Goal: Check status: Check status

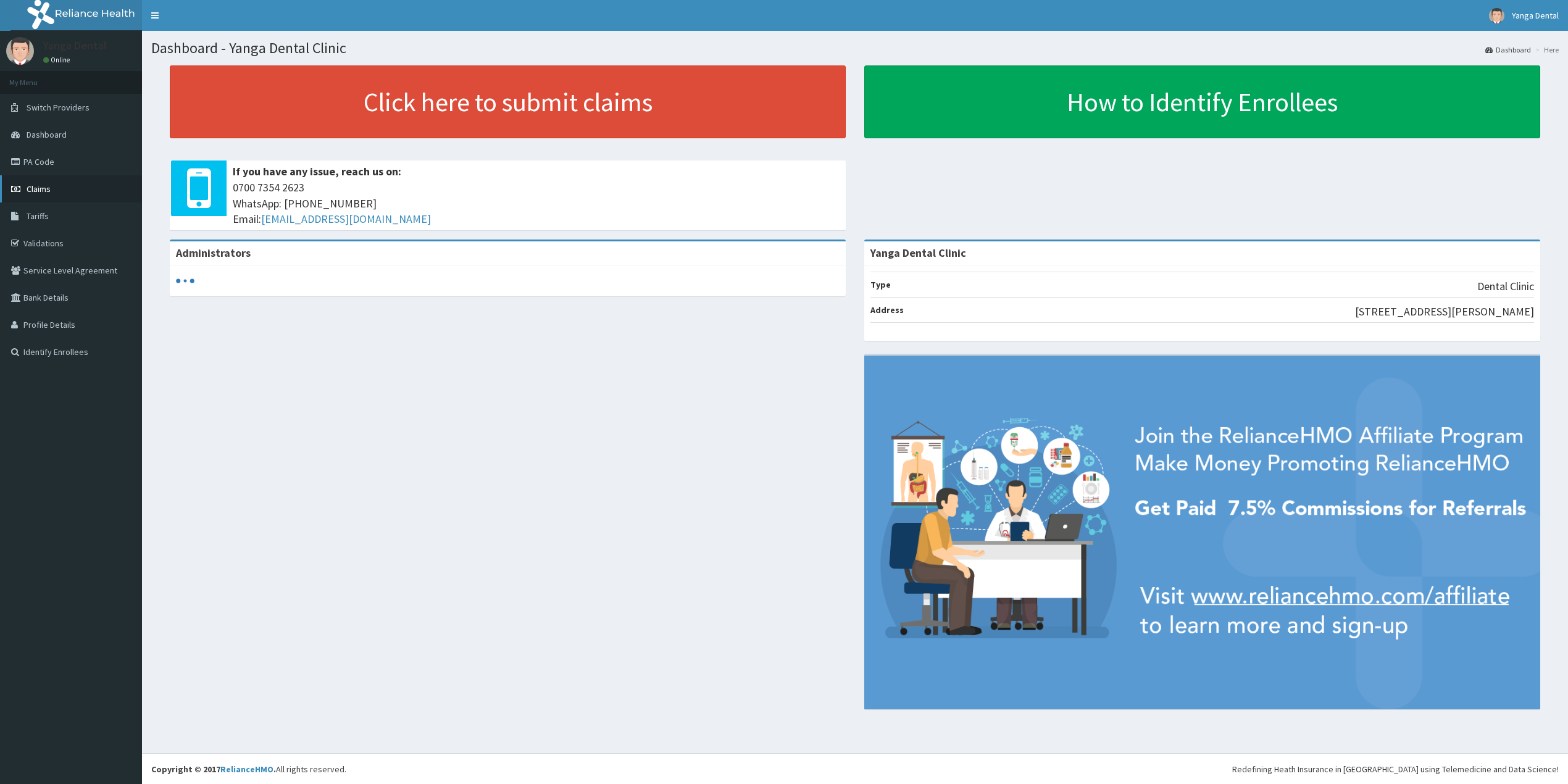
drag, startPoint x: 0, startPoint y: 0, endPoint x: 56, endPoint y: 191, distance: 199.0
click at [56, 191] on link "Claims" at bounding box center [71, 189] width 142 height 27
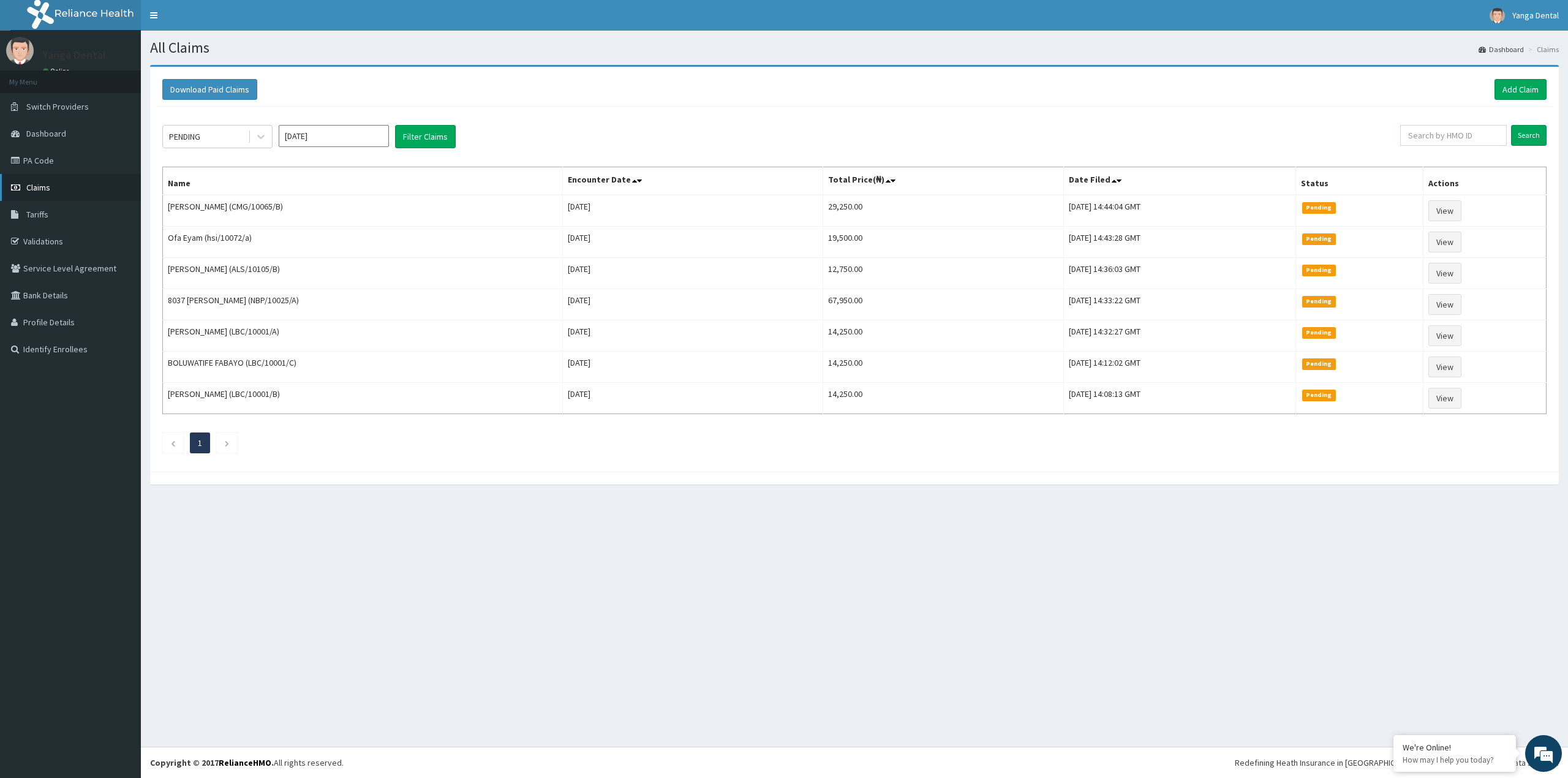
click at [93, 190] on link "Claims" at bounding box center [70, 187] width 141 height 27
click at [260, 139] on icon at bounding box center [261, 138] width 8 height 4
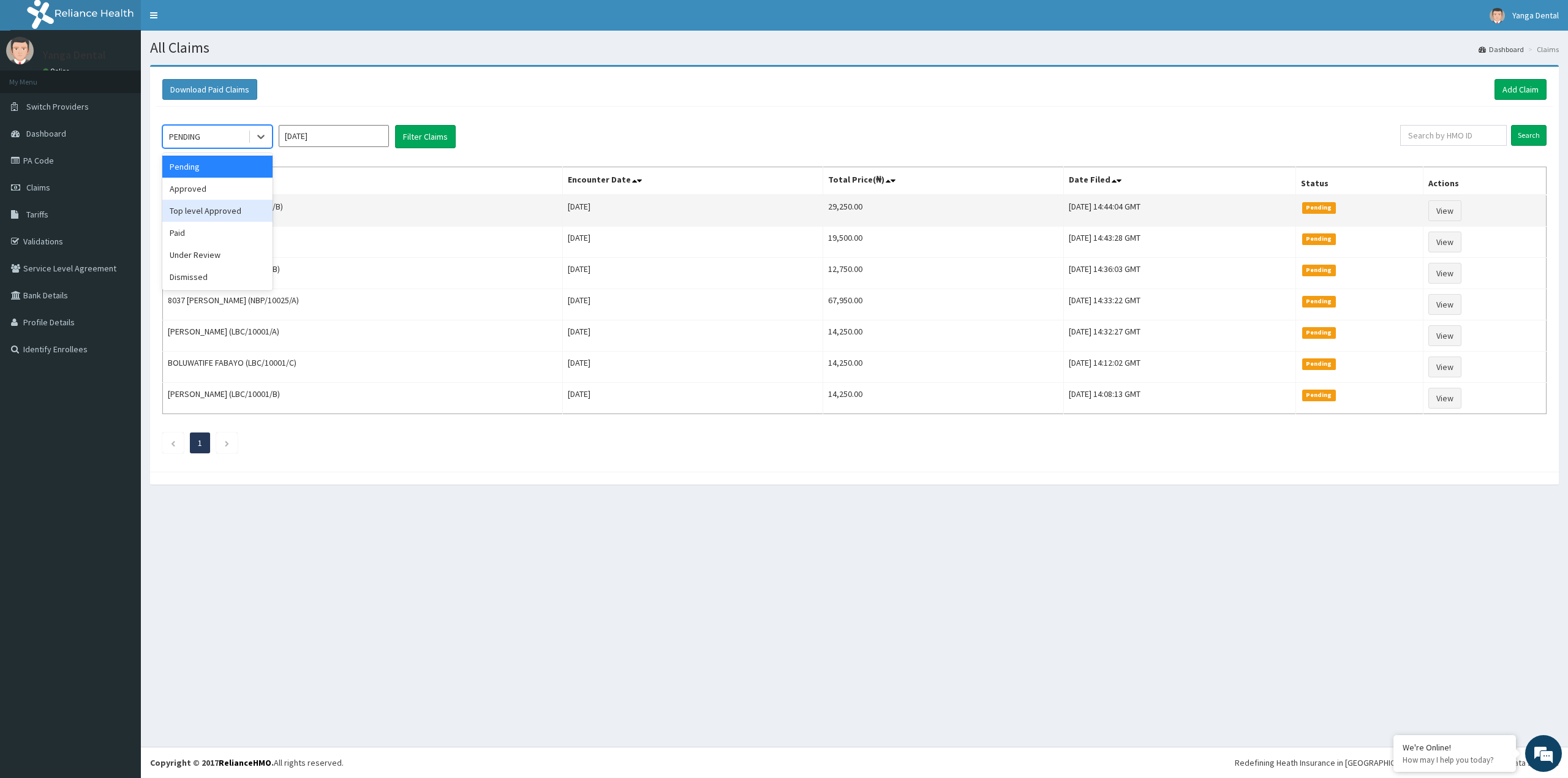
click at [250, 219] on div "Top level Approved" at bounding box center [218, 210] width 110 height 22
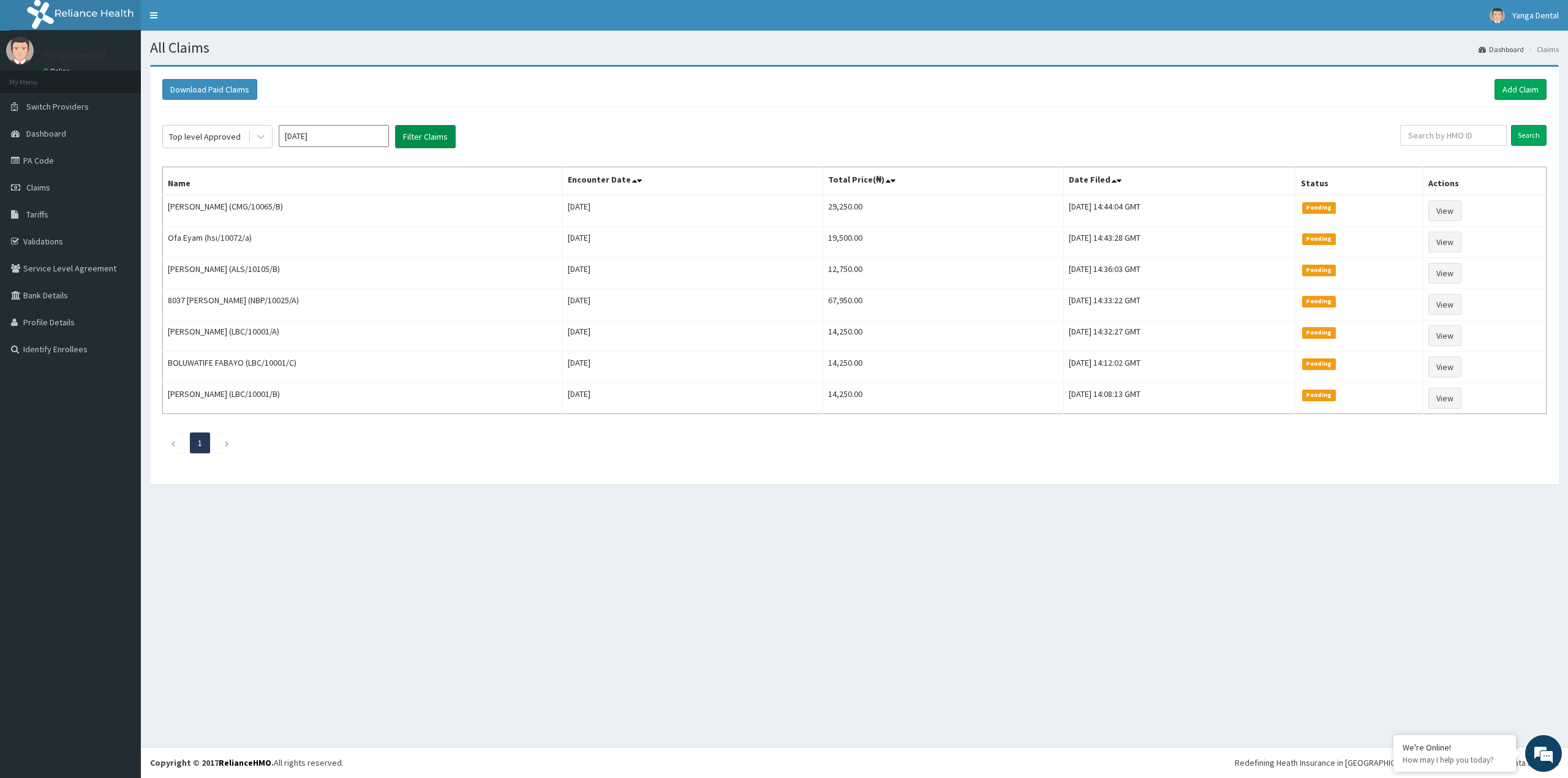
click at [408, 138] on button "Filter Claims" at bounding box center [425, 136] width 61 height 23
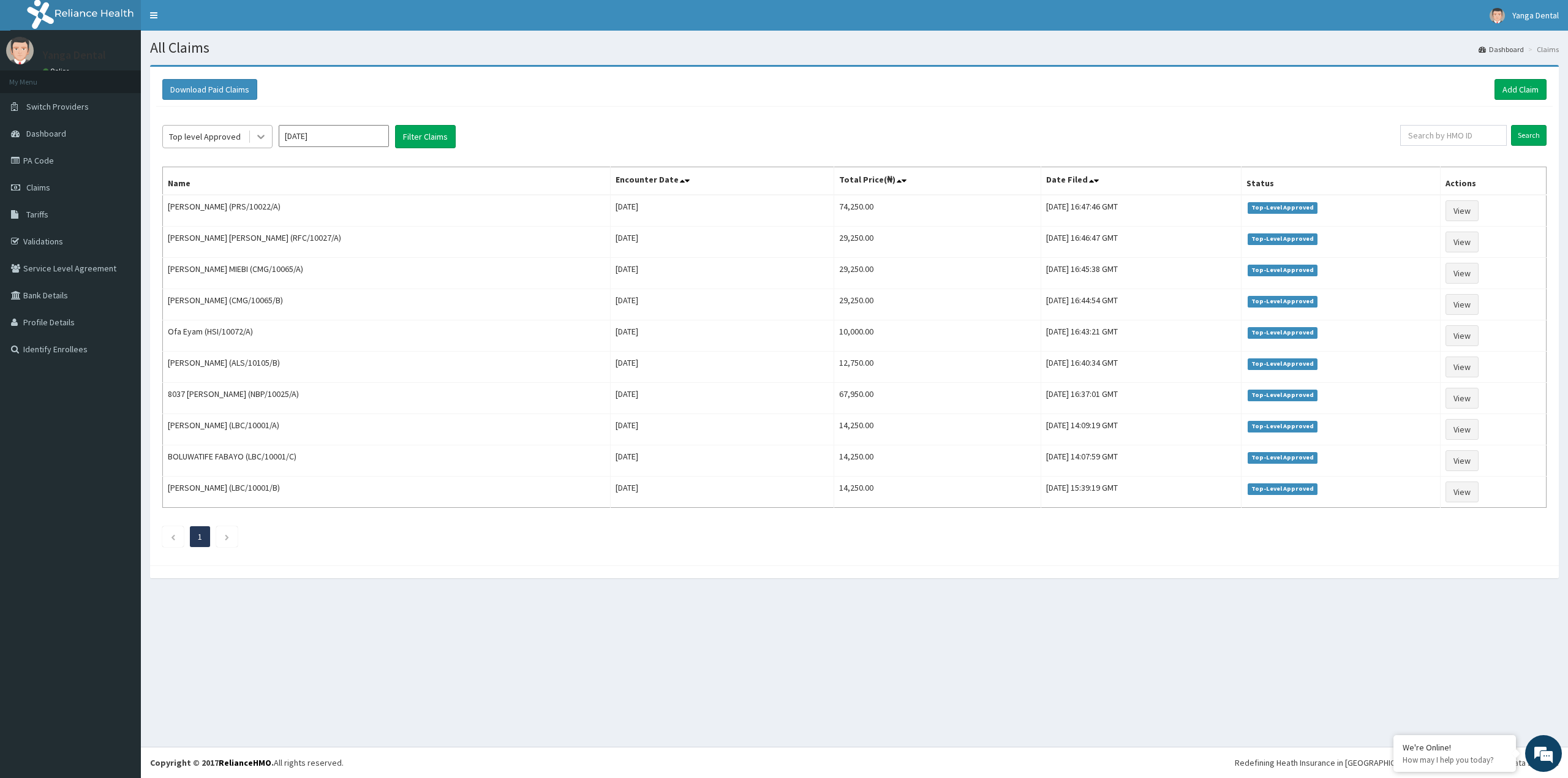
click at [263, 134] on icon at bounding box center [261, 137] width 13 height 13
click at [237, 229] on div "Paid" at bounding box center [218, 232] width 110 height 22
click at [427, 131] on button "Filter Claims" at bounding box center [425, 136] width 61 height 23
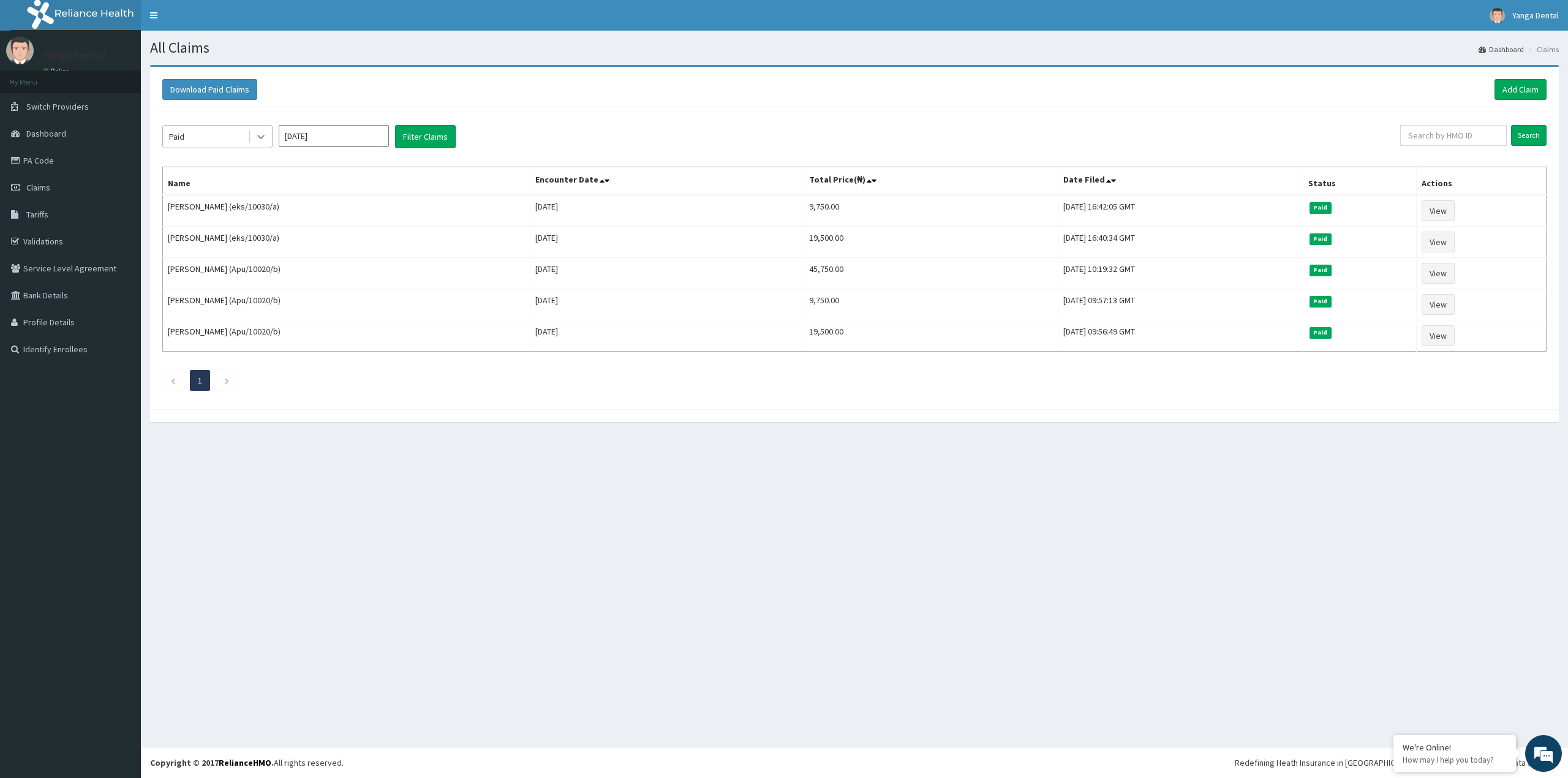
click at [262, 140] on icon at bounding box center [261, 137] width 13 height 13
click at [251, 205] on div "Top level Approved" at bounding box center [218, 210] width 110 height 22
click at [432, 135] on button "Filter Claims" at bounding box center [425, 136] width 61 height 23
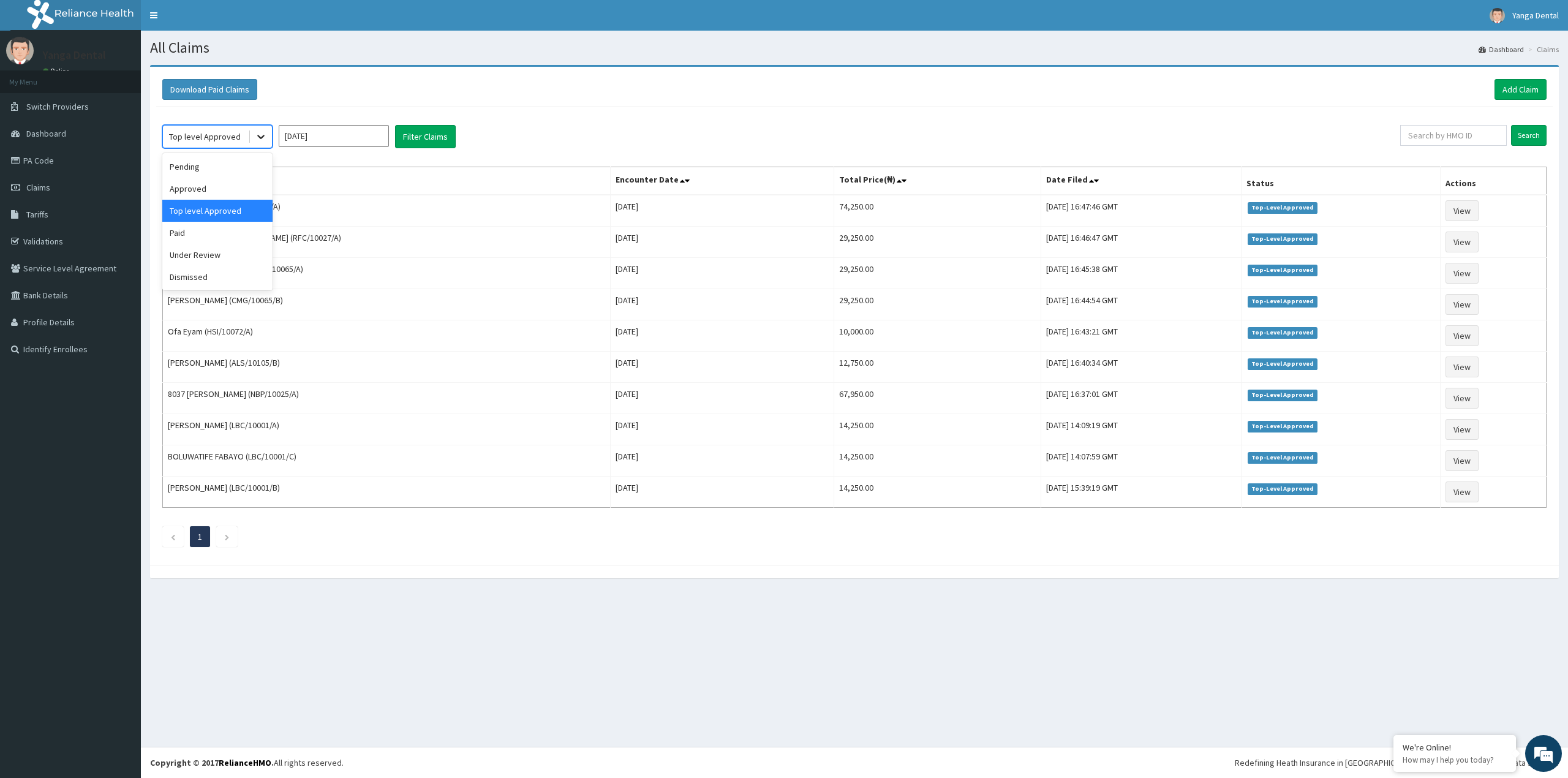
click at [258, 144] on div at bounding box center [260, 136] width 22 height 22
click at [223, 192] on div "Approved" at bounding box center [218, 188] width 110 height 22
click at [454, 134] on button "Filter Claims" at bounding box center [425, 136] width 61 height 23
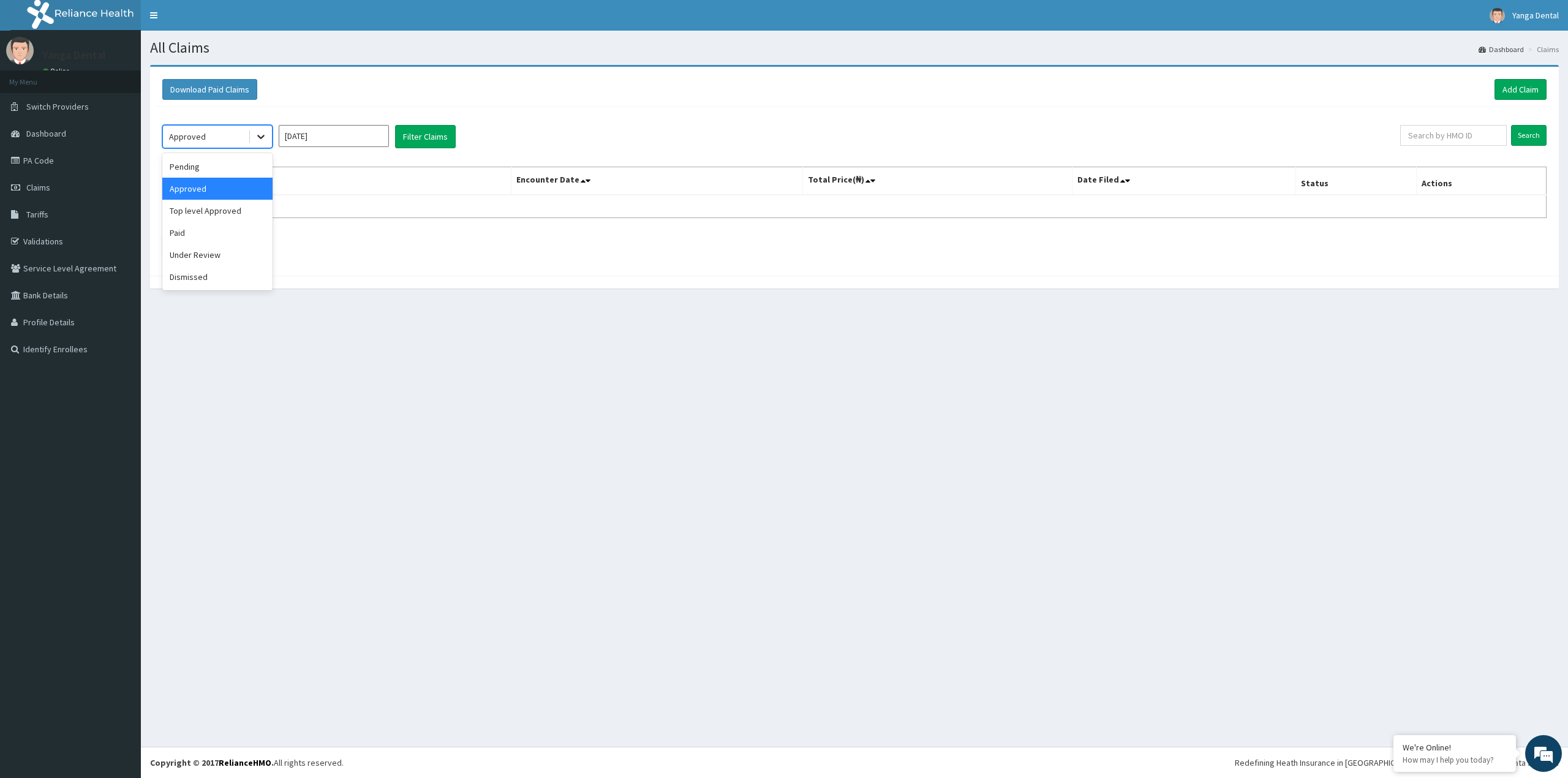
click at [250, 138] on div at bounding box center [260, 136] width 22 height 22
click at [240, 261] on div "Under Review" at bounding box center [218, 254] width 110 height 22
click at [426, 132] on button "Filter Claims" at bounding box center [425, 136] width 61 height 23
click at [260, 134] on icon at bounding box center [261, 137] width 13 height 13
click at [249, 190] on div "Approved" at bounding box center [218, 188] width 110 height 22
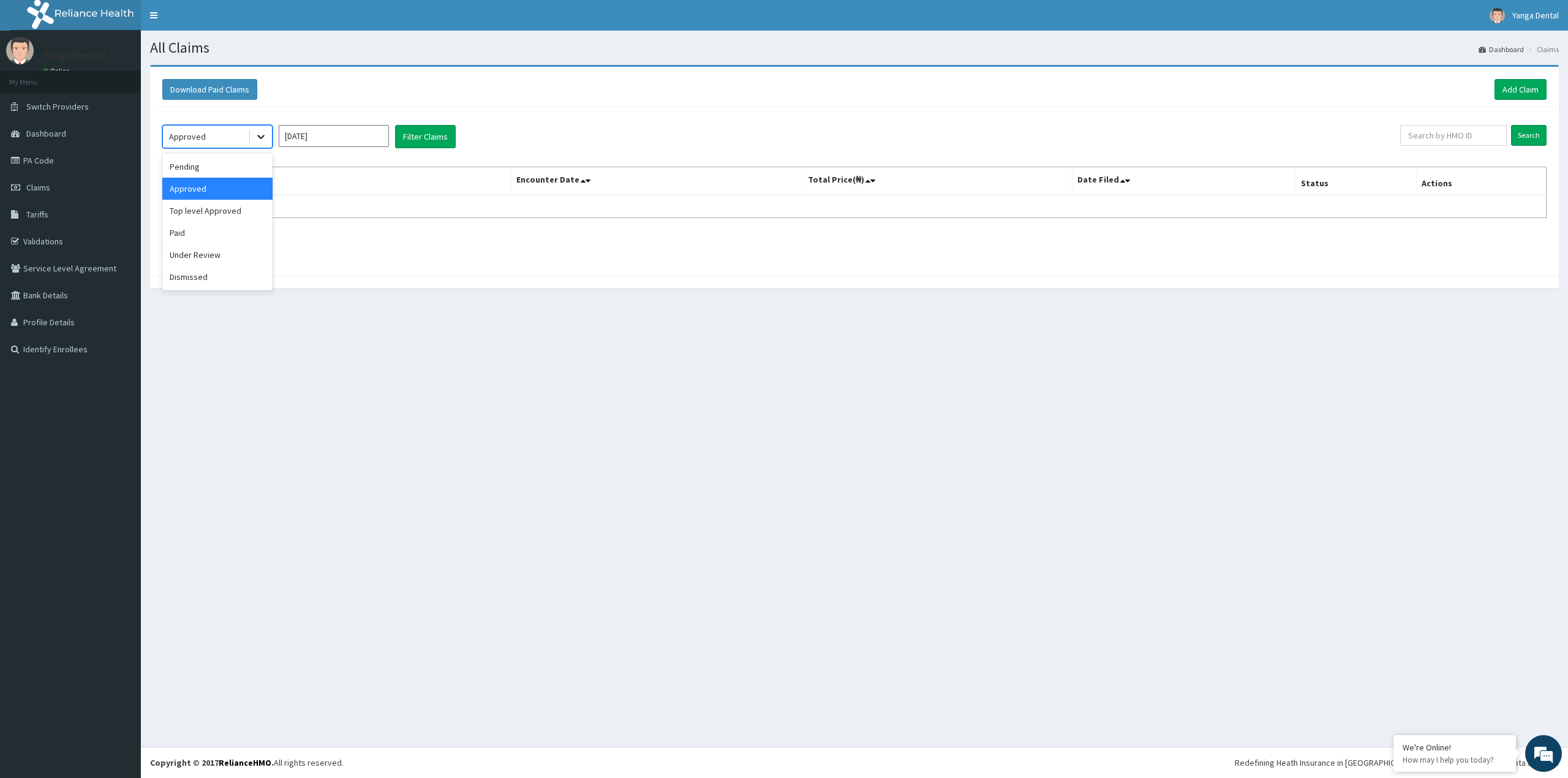
click at [258, 139] on icon at bounding box center [261, 137] width 13 height 13
click at [257, 215] on div "Top level Approved" at bounding box center [218, 210] width 110 height 22
click at [429, 138] on button "Filter Claims" at bounding box center [425, 136] width 61 height 23
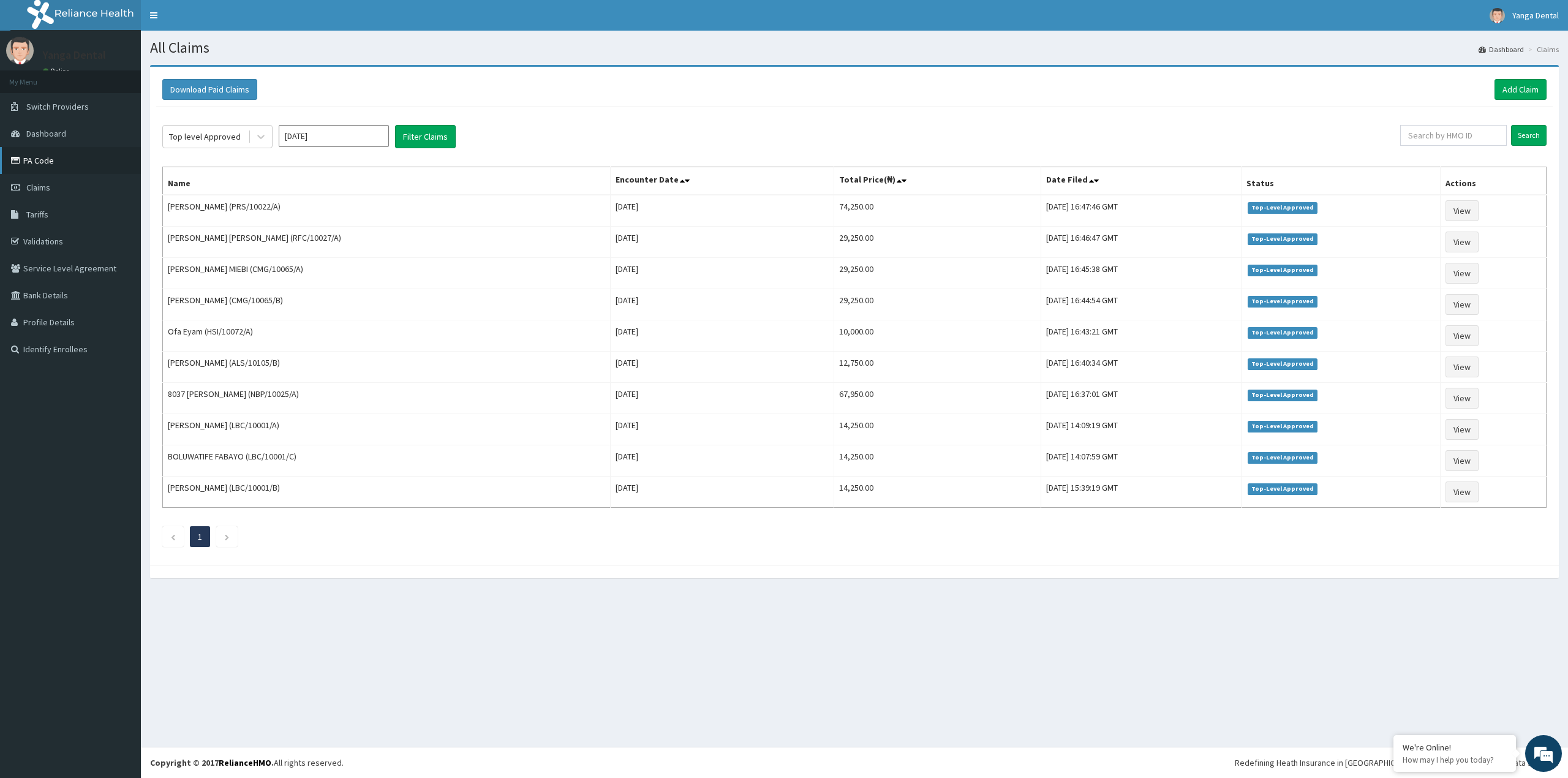
click at [73, 159] on link "PA Code" at bounding box center [70, 160] width 141 height 27
